Goal: Check status: Check status

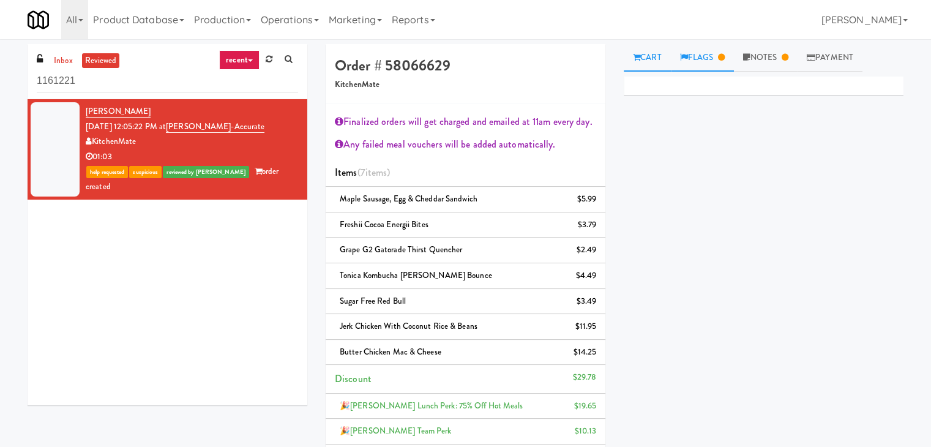
click at [720, 58] on link "Flags" at bounding box center [703, 58] width 64 height 28
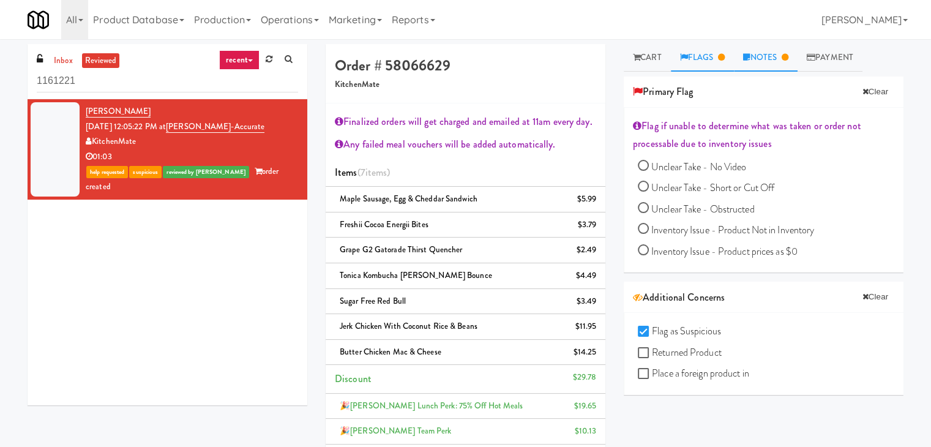
click at [771, 59] on link "Notes" at bounding box center [766, 58] width 64 height 28
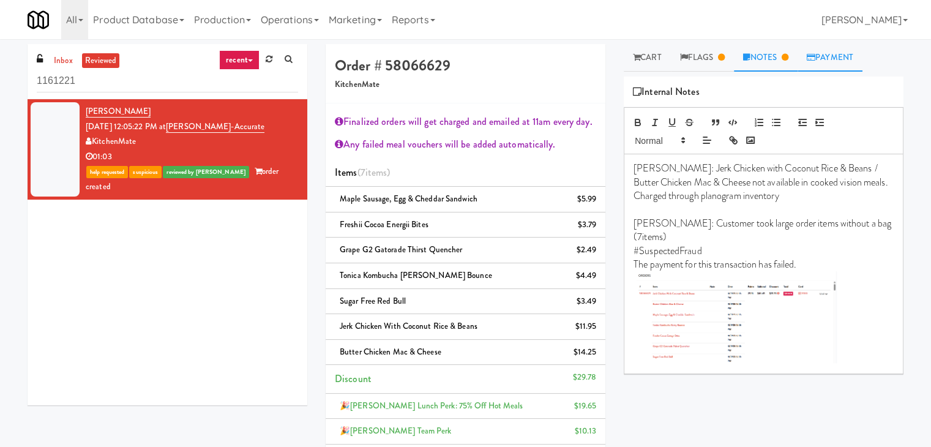
click at [822, 61] on link "Payment" at bounding box center [830, 58] width 65 height 28
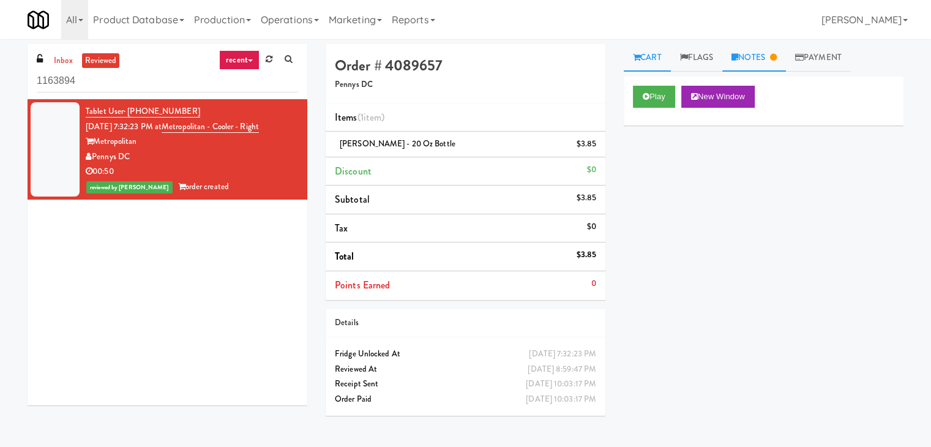
click at [751, 56] on link "Notes" at bounding box center [754, 58] width 64 height 28
click at [692, 53] on link "Flags" at bounding box center [697, 58] width 52 height 28
